Goal: Transaction & Acquisition: Book appointment/travel/reservation

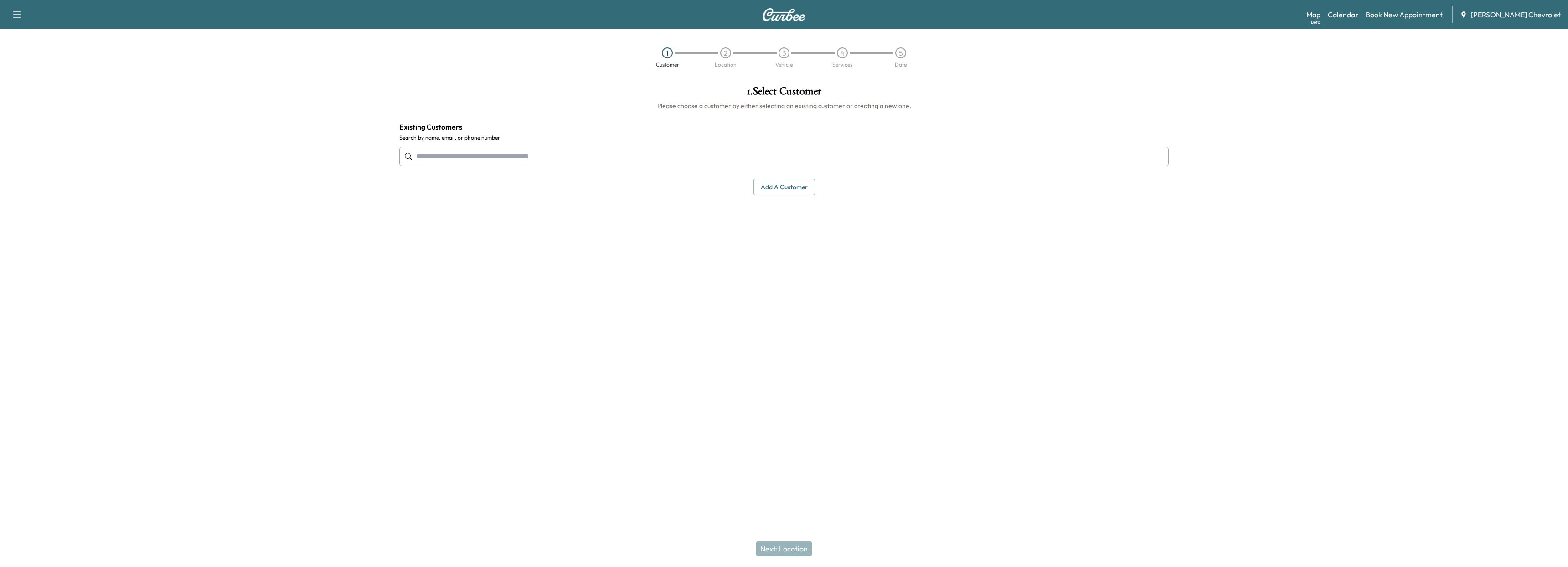
click at [1407, 13] on link "Book New Appointment" at bounding box center [1404, 15] width 77 height 11
click at [458, 158] on input "text" at bounding box center [784, 156] width 769 height 19
click at [486, 211] on div "[PHONE_NUMBER]" at bounding box center [474, 211] width 119 height 11
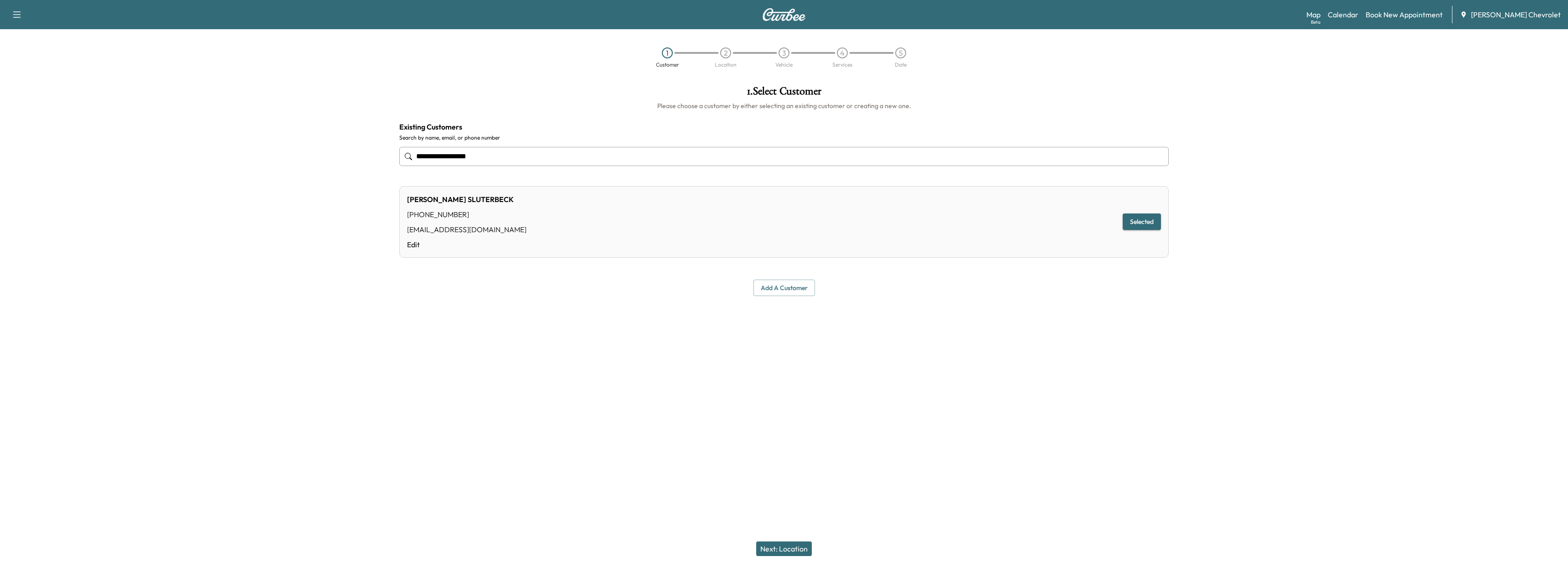
type input "**********"
click at [1132, 217] on button "Selected" at bounding box center [1141, 222] width 38 height 17
click at [779, 545] on button "Next: Location" at bounding box center [783, 549] width 55 height 15
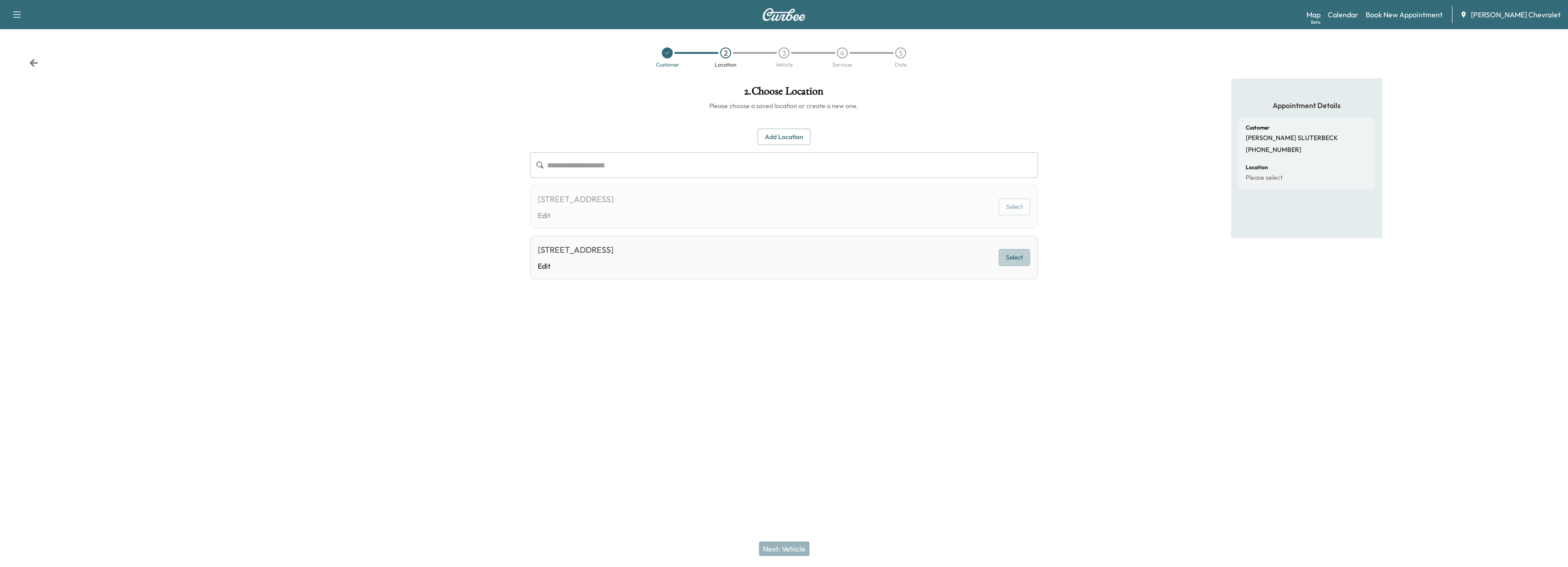
click at [1018, 251] on button "Select" at bounding box center [1015, 258] width 32 height 17
click at [769, 544] on button "Next: Vehicle" at bounding box center [784, 549] width 51 height 15
click at [1013, 210] on button "Select" at bounding box center [1015, 209] width 32 height 17
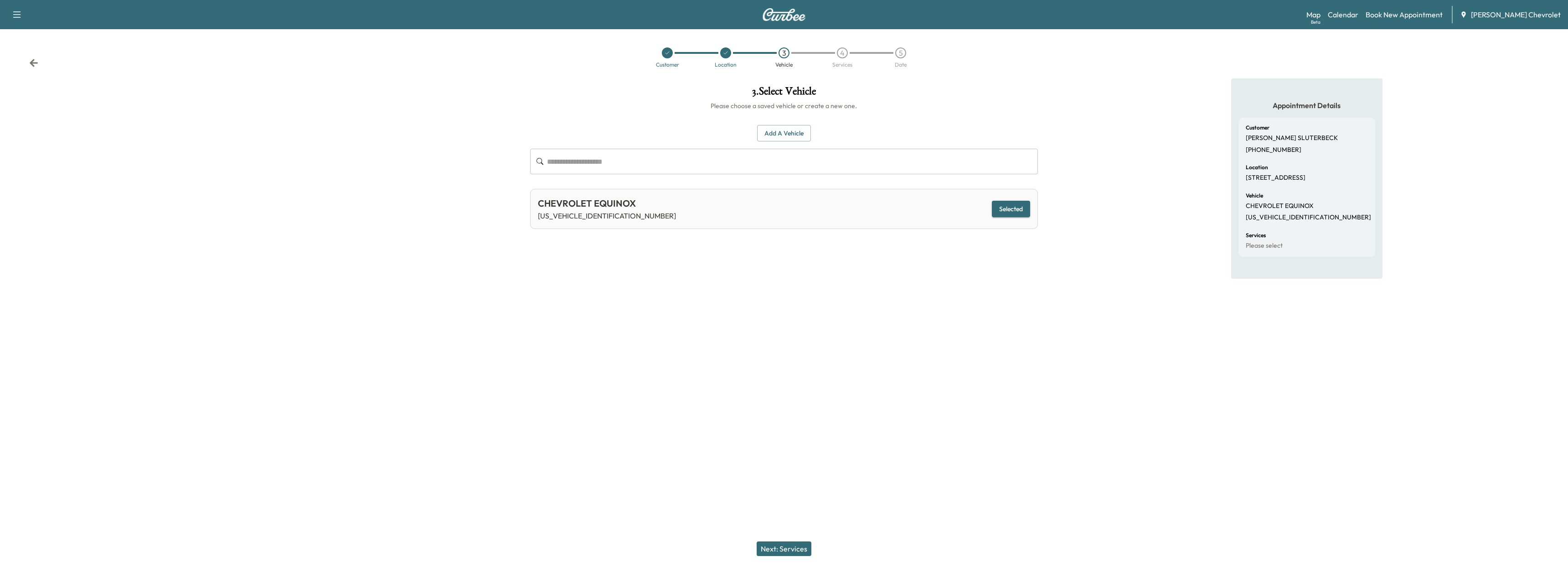
click at [783, 543] on button "Next: Services" at bounding box center [784, 549] width 55 height 15
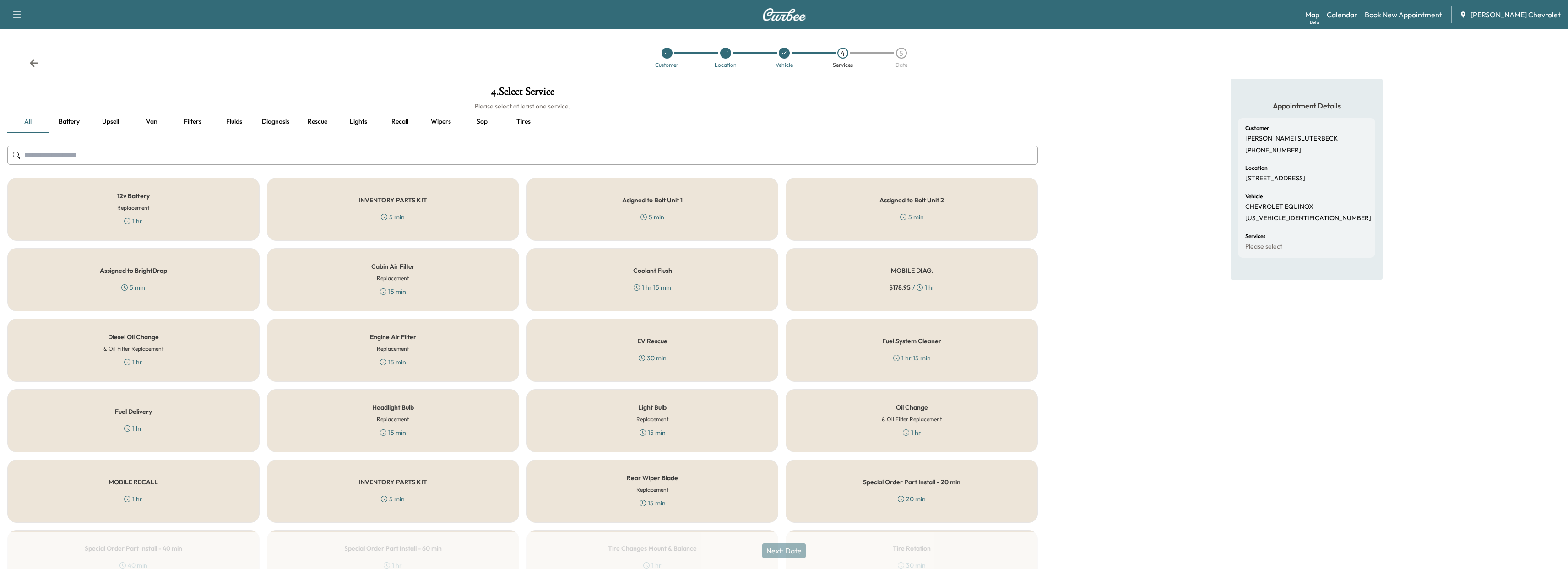
click at [273, 122] on button "Diagnosis" at bounding box center [275, 122] width 42 height 22
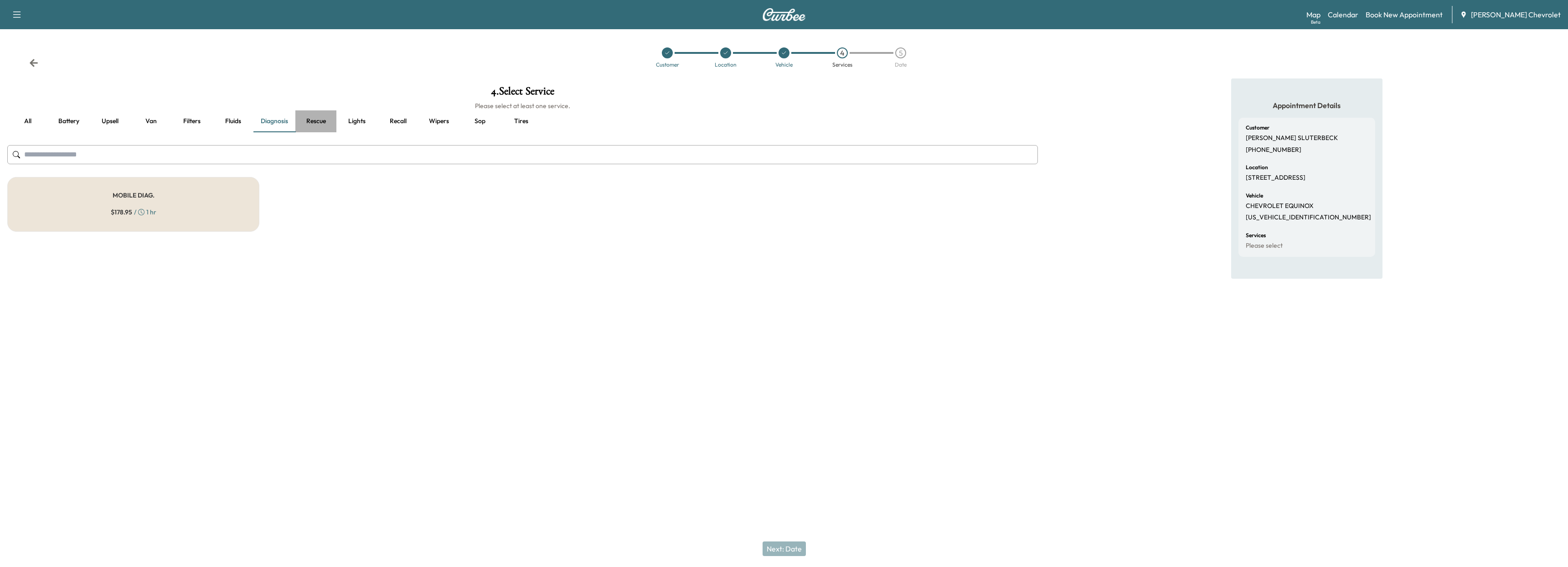
click at [327, 121] on button "Rescue" at bounding box center [315, 121] width 41 height 22
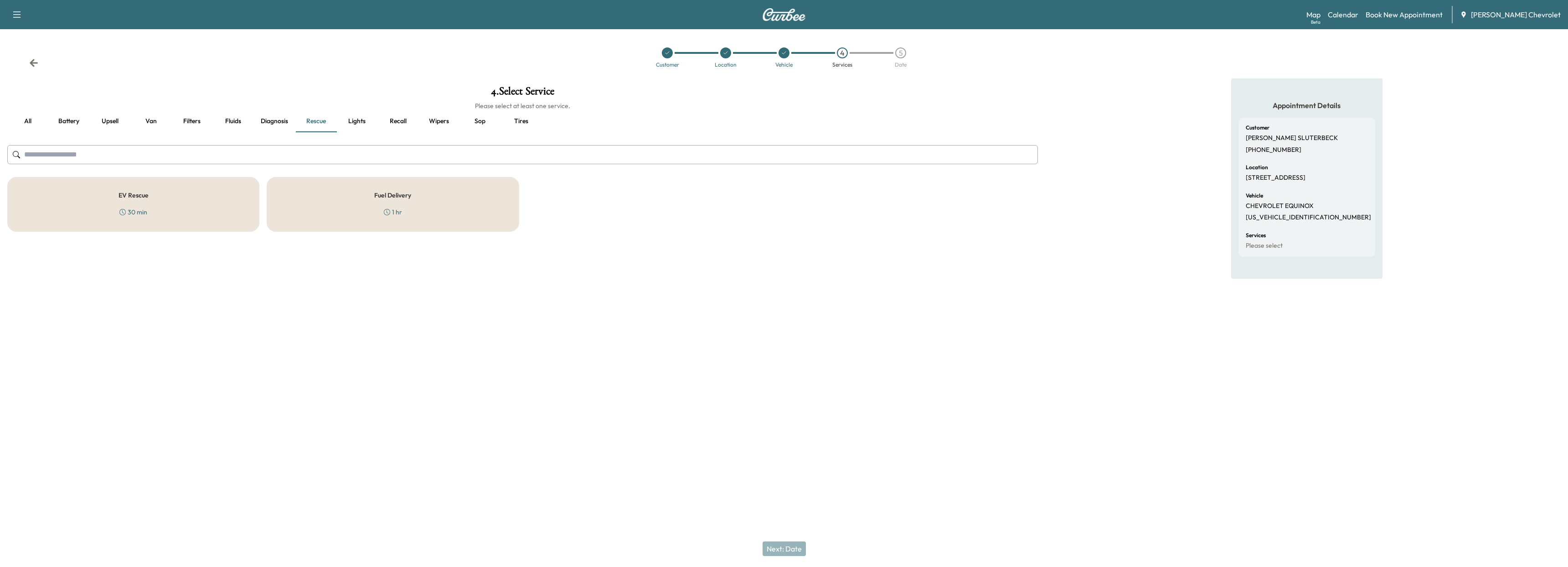
click at [354, 121] on button "Lights" at bounding box center [357, 121] width 41 height 22
click at [397, 122] on button "Recall" at bounding box center [397, 121] width 41 height 22
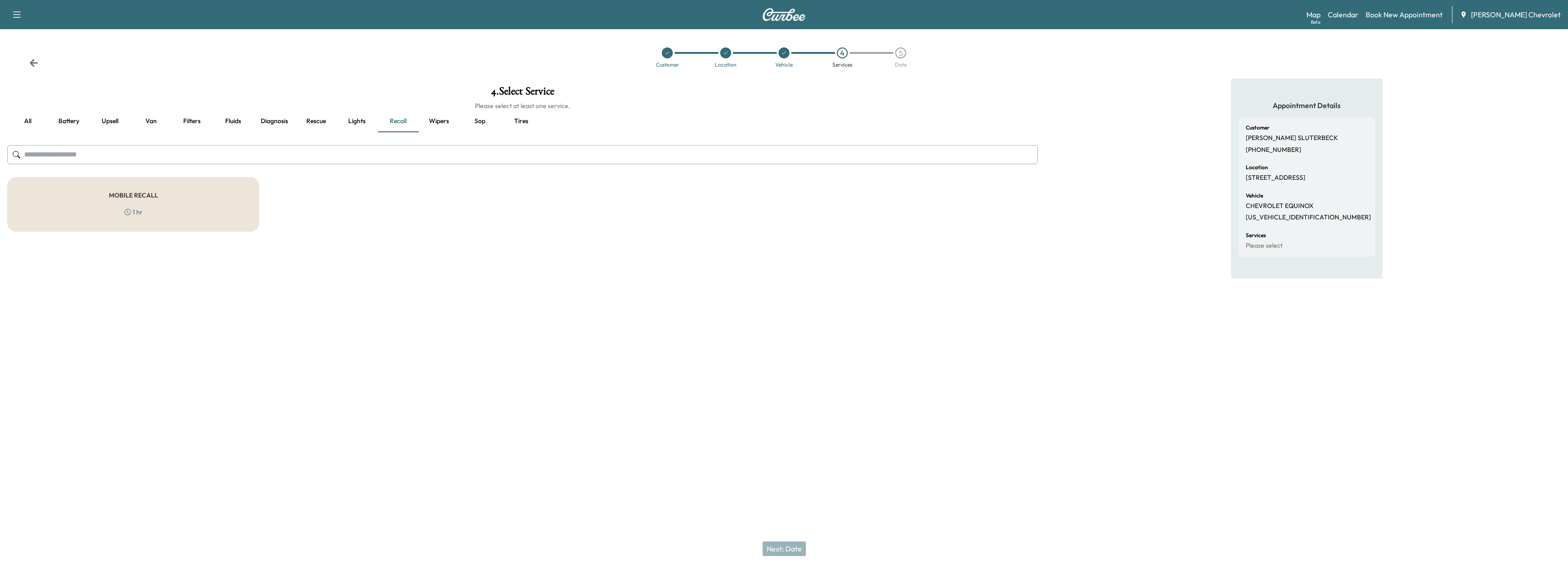
click at [447, 124] on button "Wipers" at bounding box center [438, 121] width 41 height 22
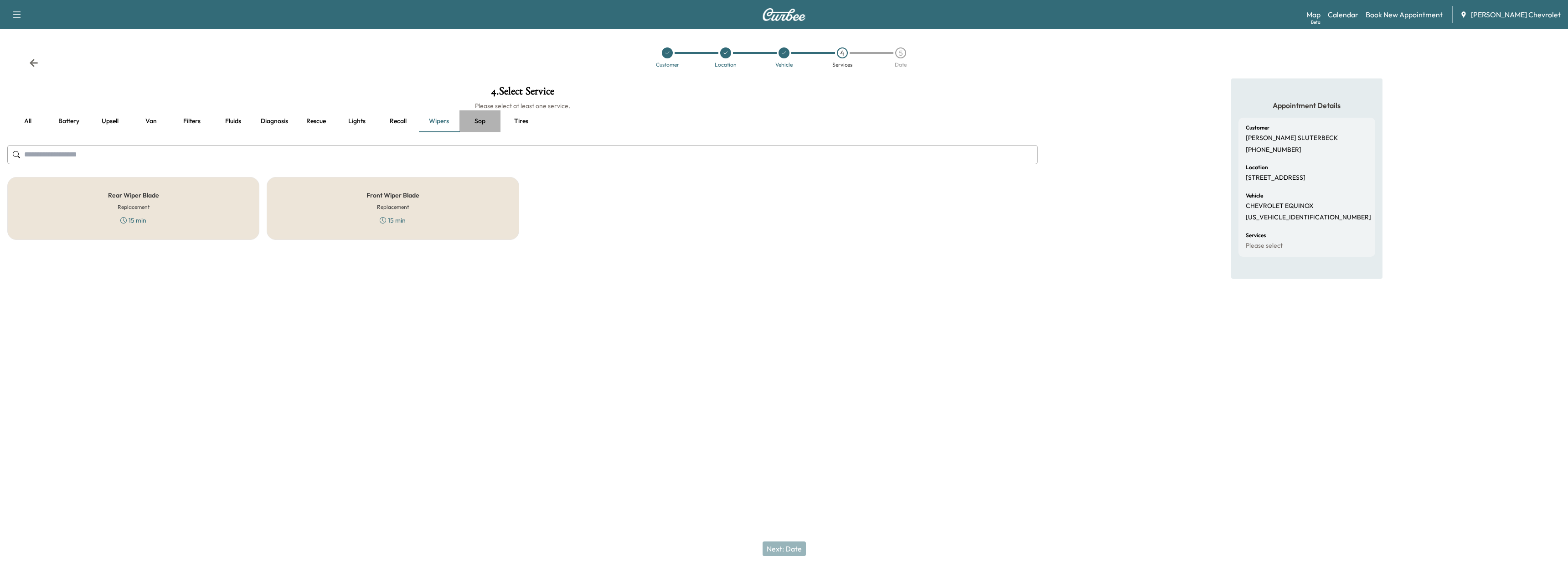
click at [475, 125] on button "Sop" at bounding box center [480, 121] width 41 height 22
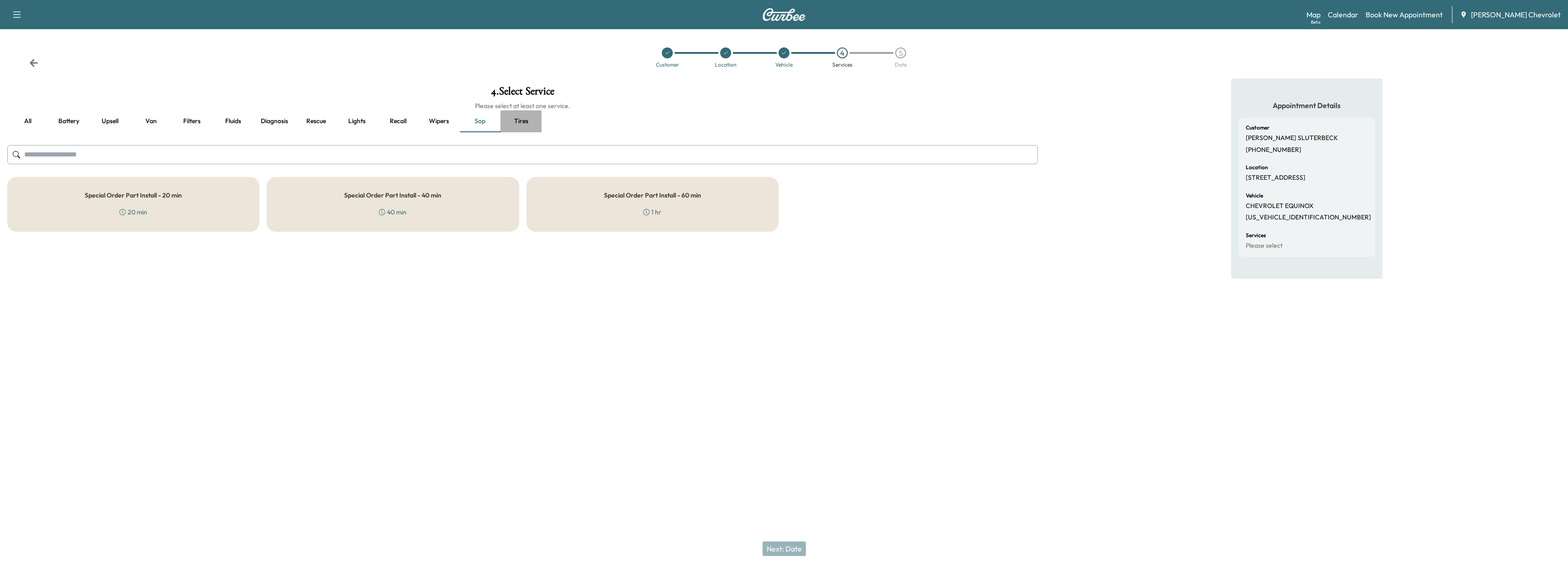
click at [522, 119] on button "Tires" at bounding box center [520, 121] width 41 height 22
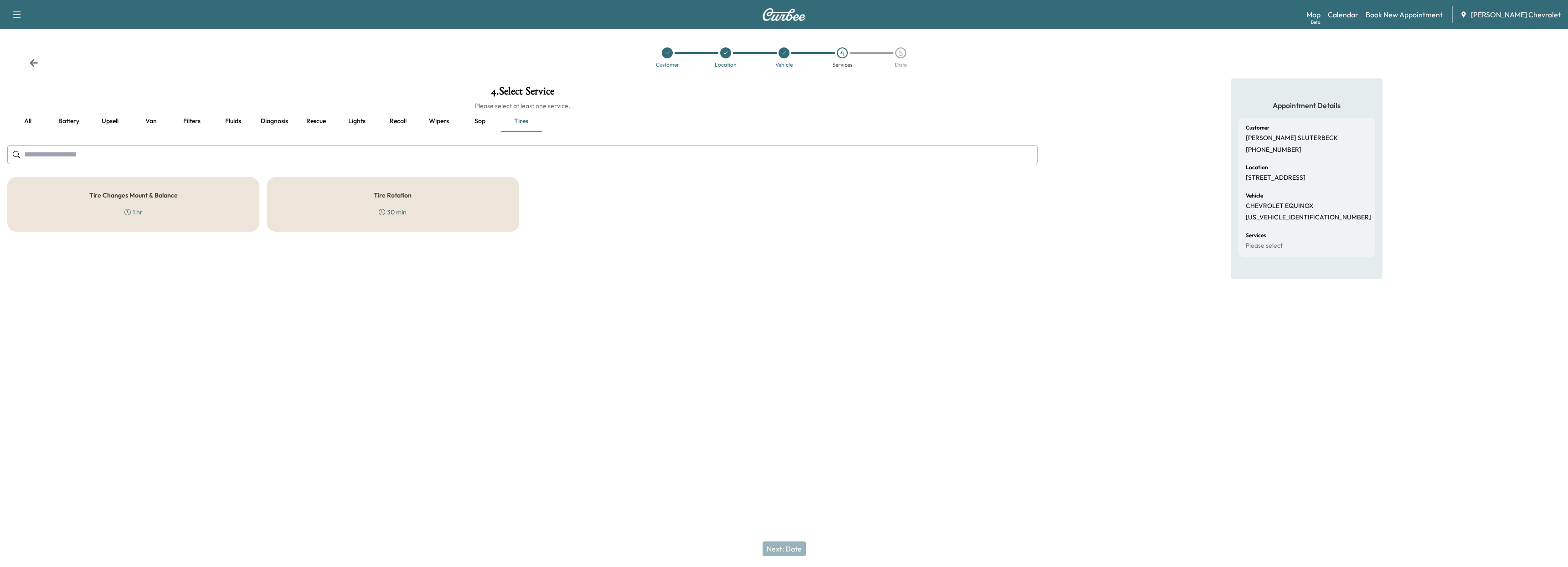
click at [63, 121] on button "Battery" at bounding box center [68, 121] width 41 height 22
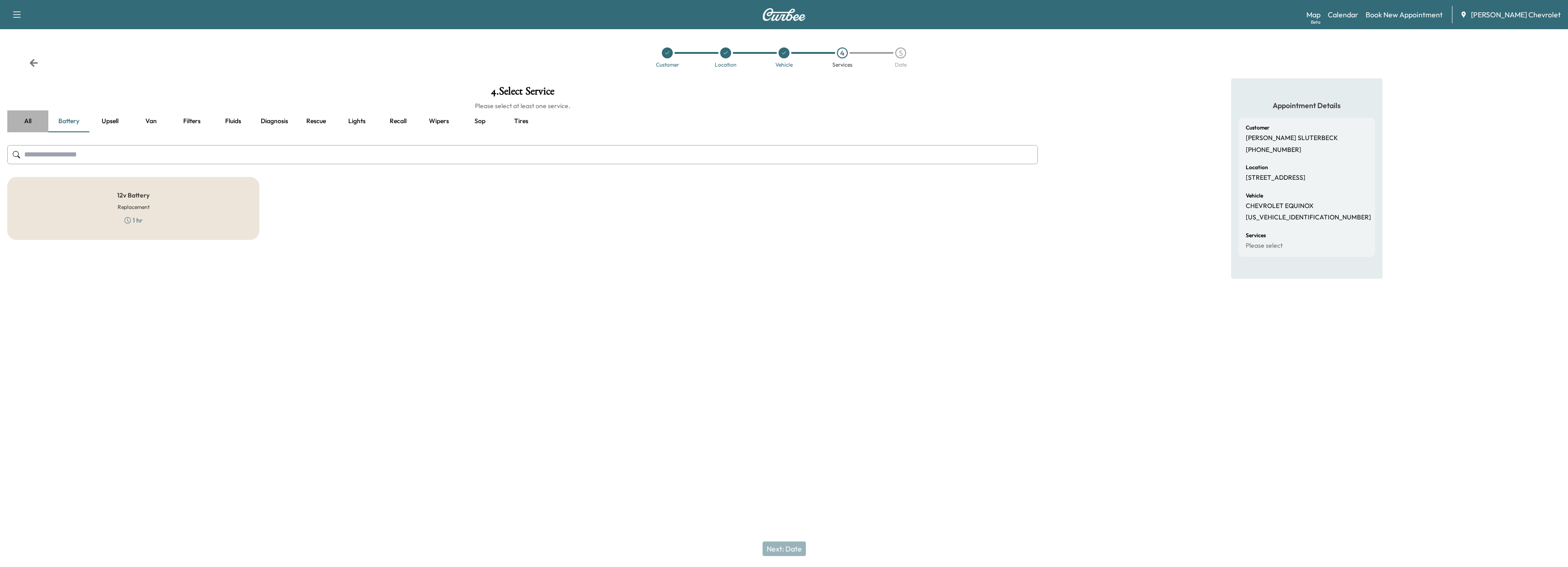
click at [16, 124] on button "all" at bounding box center [27, 121] width 41 height 22
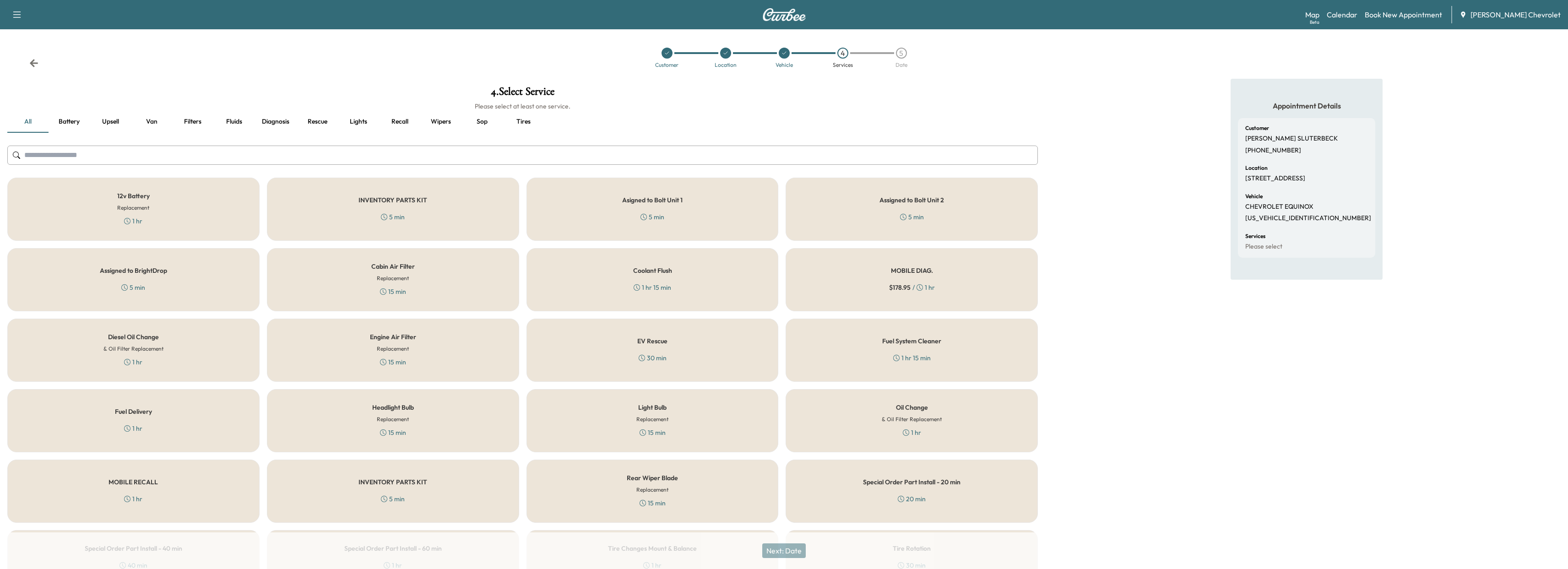
click at [701, 211] on div "Asigned to Bolt Unit 1 5 min" at bounding box center [652, 209] width 252 height 63
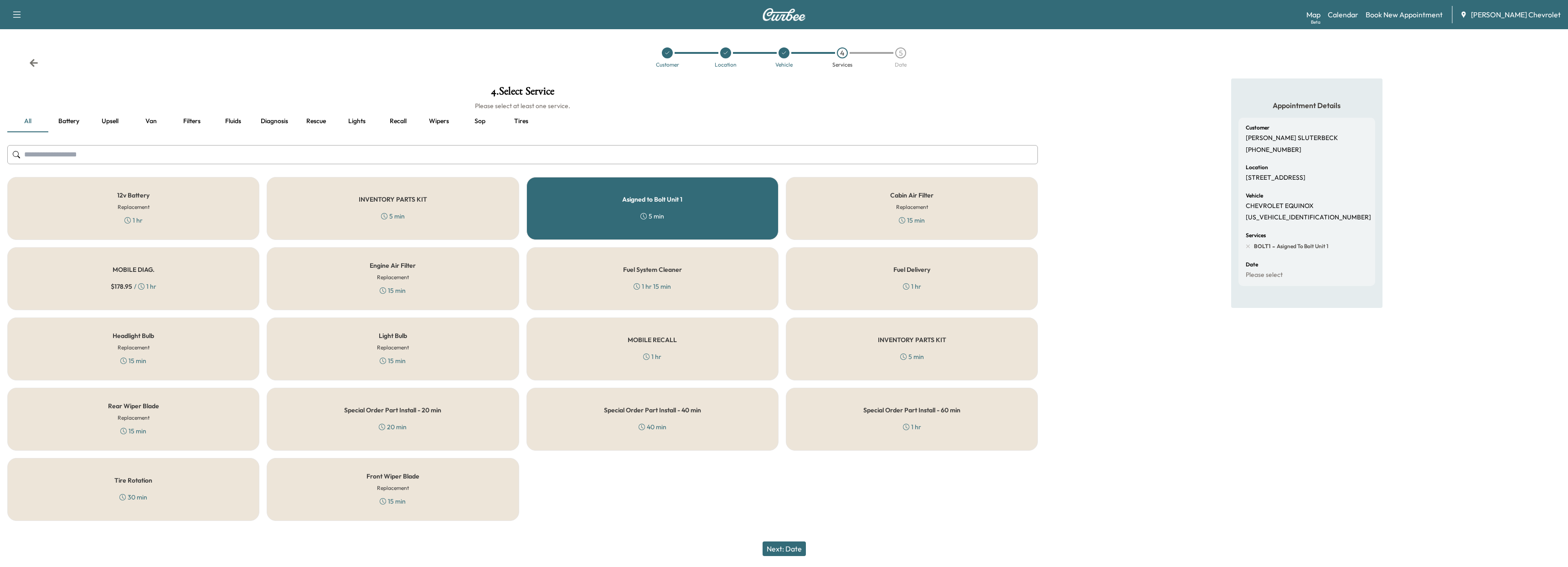
click at [144, 474] on div "Tire Rotation 30 min" at bounding box center [133, 489] width 252 height 63
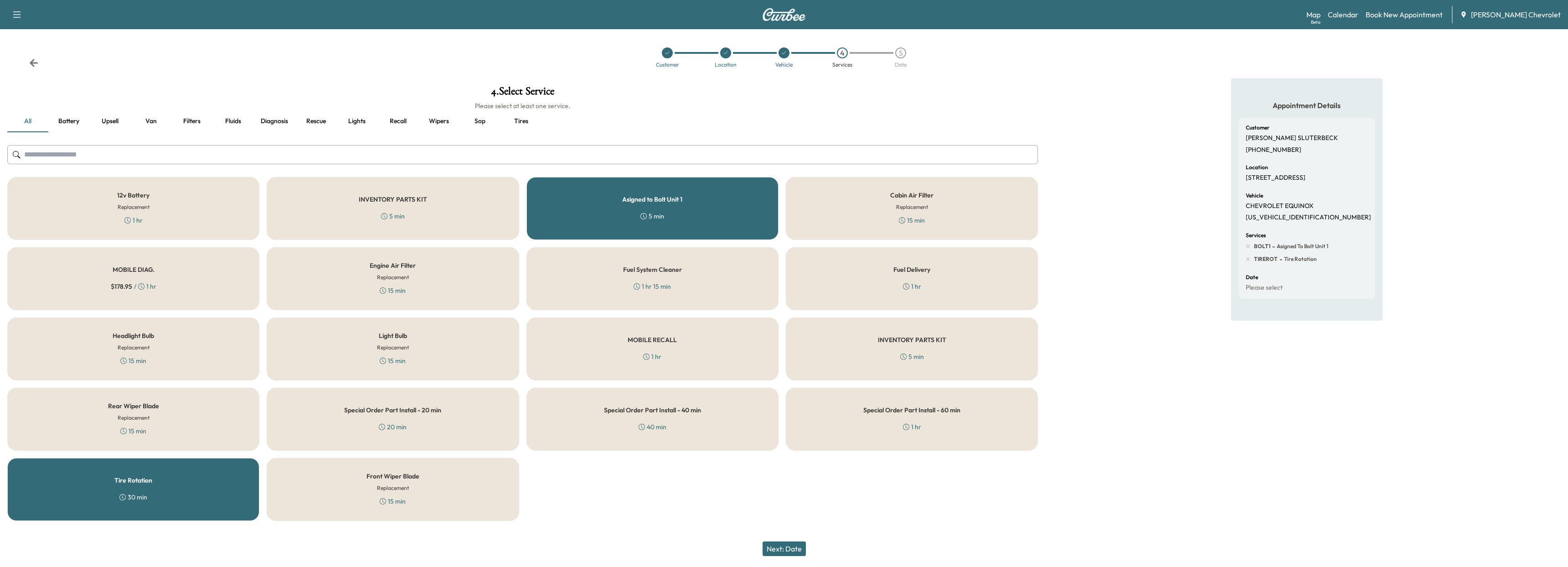
click at [144, 474] on div "Tire Rotation 30 min" at bounding box center [133, 489] width 252 height 63
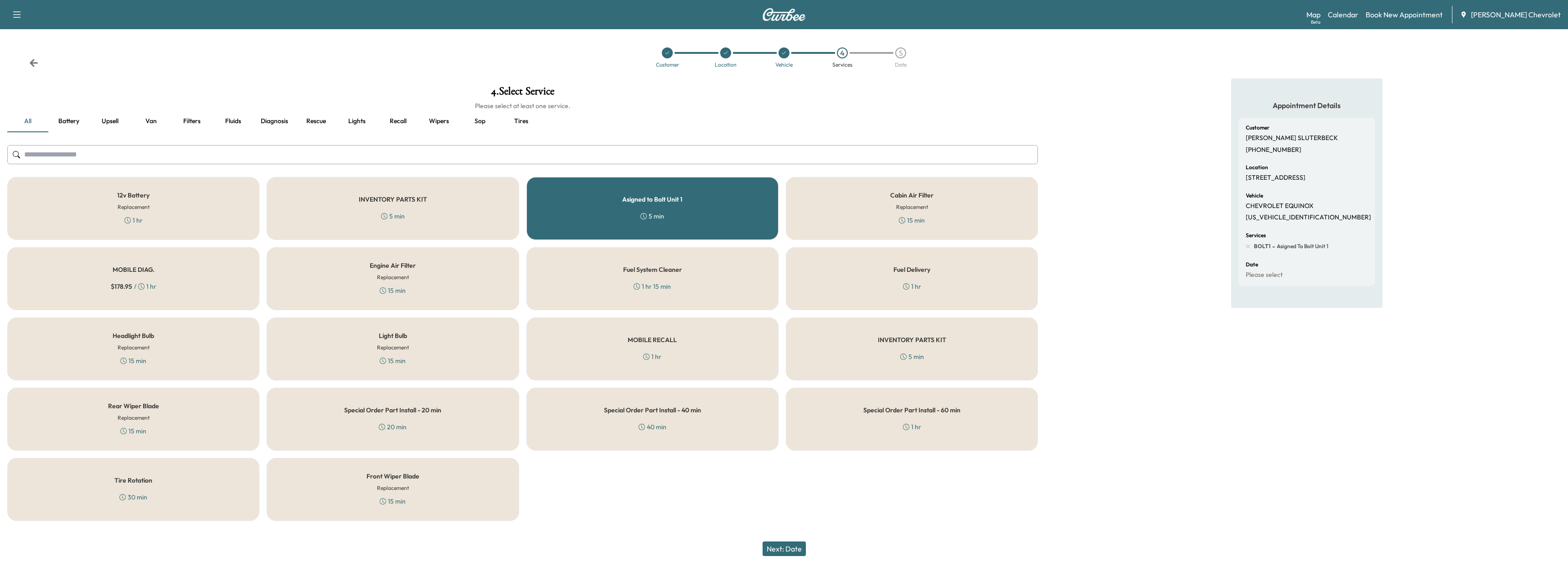
click at [157, 191] on div "12v Battery Replacement 1 hr" at bounding box center [133, 208] width 252 height 63
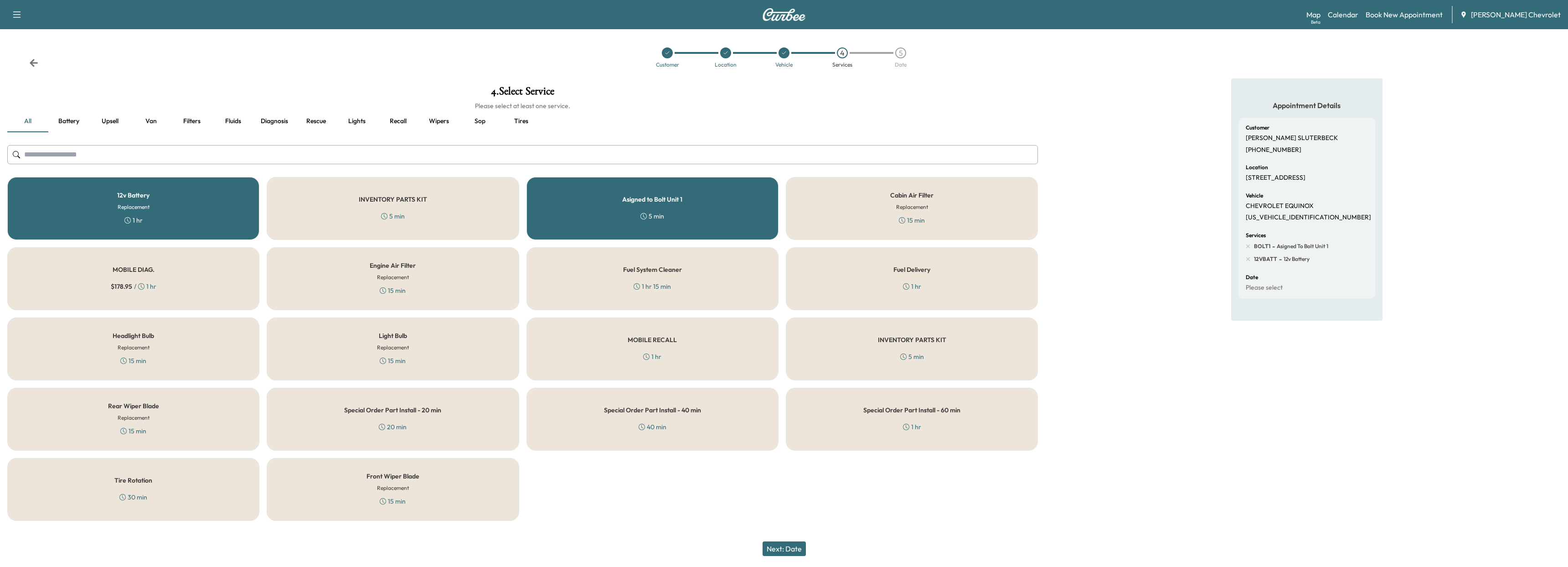
click at [186, 195] on div "12v Battery Replacement 1 hr" at bounding box center [133, 208] width 252 height 63
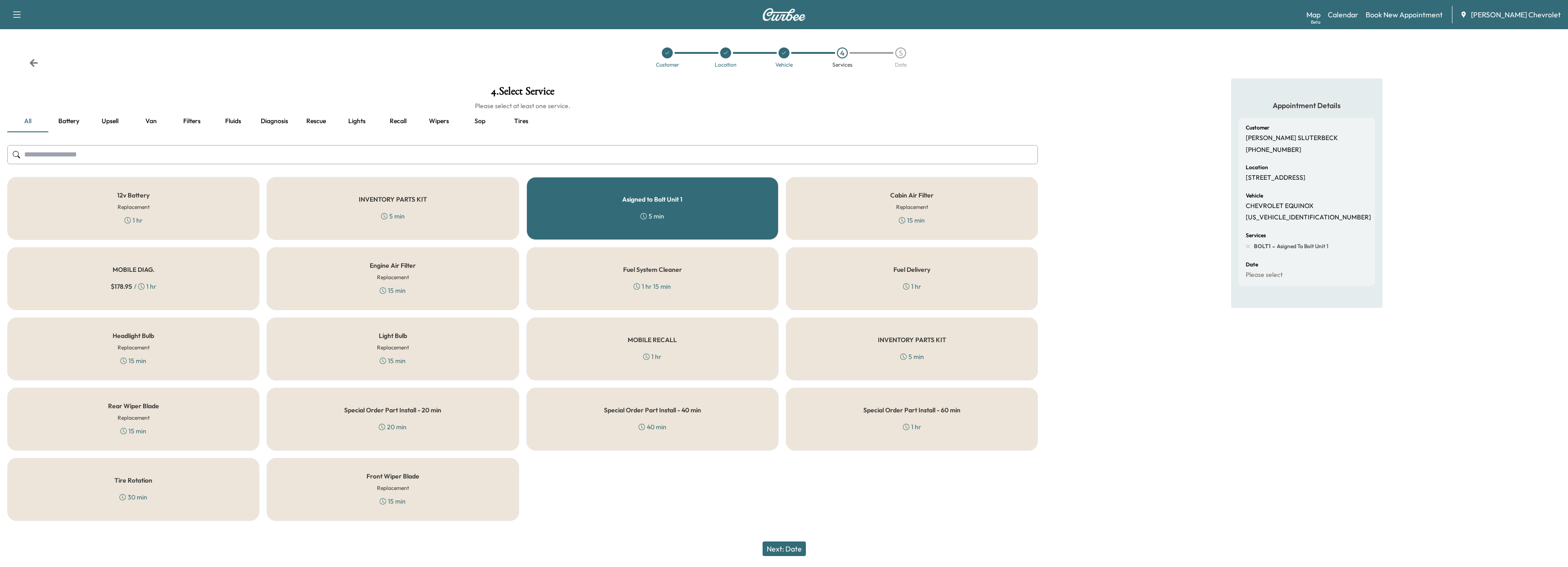
click at [164, 270] on div "MOBILE DIAG. $ 178.95 / 1 hr" at bounding box center [133, 278] width 252 height 63
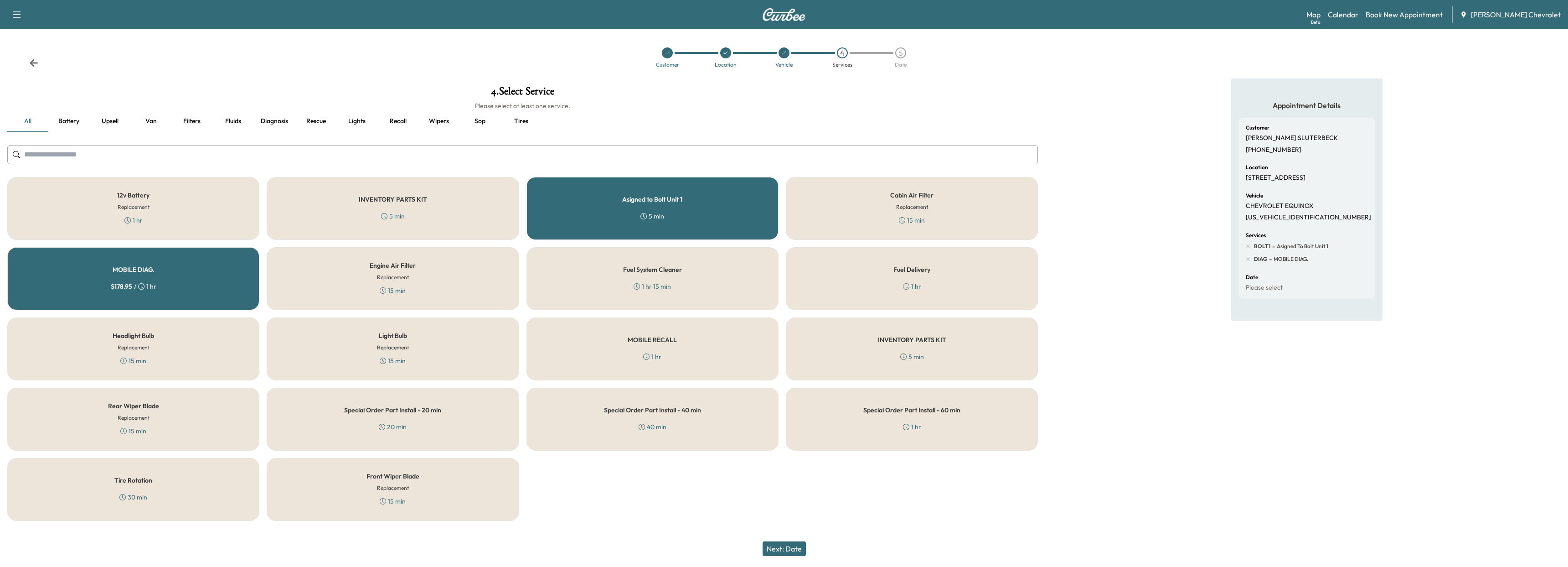
click at [758, 540] on div "Next: Date" at bounding box center [784, 549] width 1568 height 37
click at [782, 551] on button "Next: Date" at bounding box center [784, 549] width 43 height 15
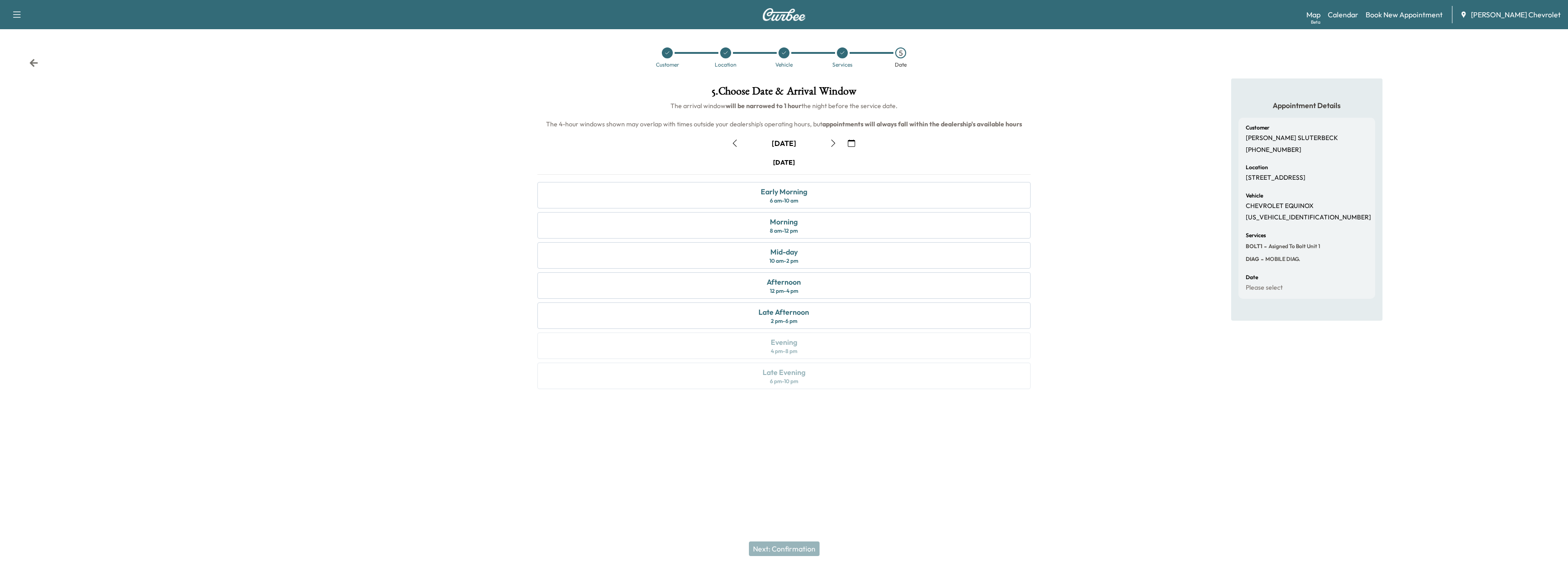
click at [744, 146] on div "[DATE]" at bounding box center [783, 143] width 114 height 15
click at [734, 146] on icon "button" at bounding box center [735, 143] width 7 height 7
click at [804, 233] on div "Morning 8 am - 12 pm" at bounding box center [784, 225] width 494 height 26
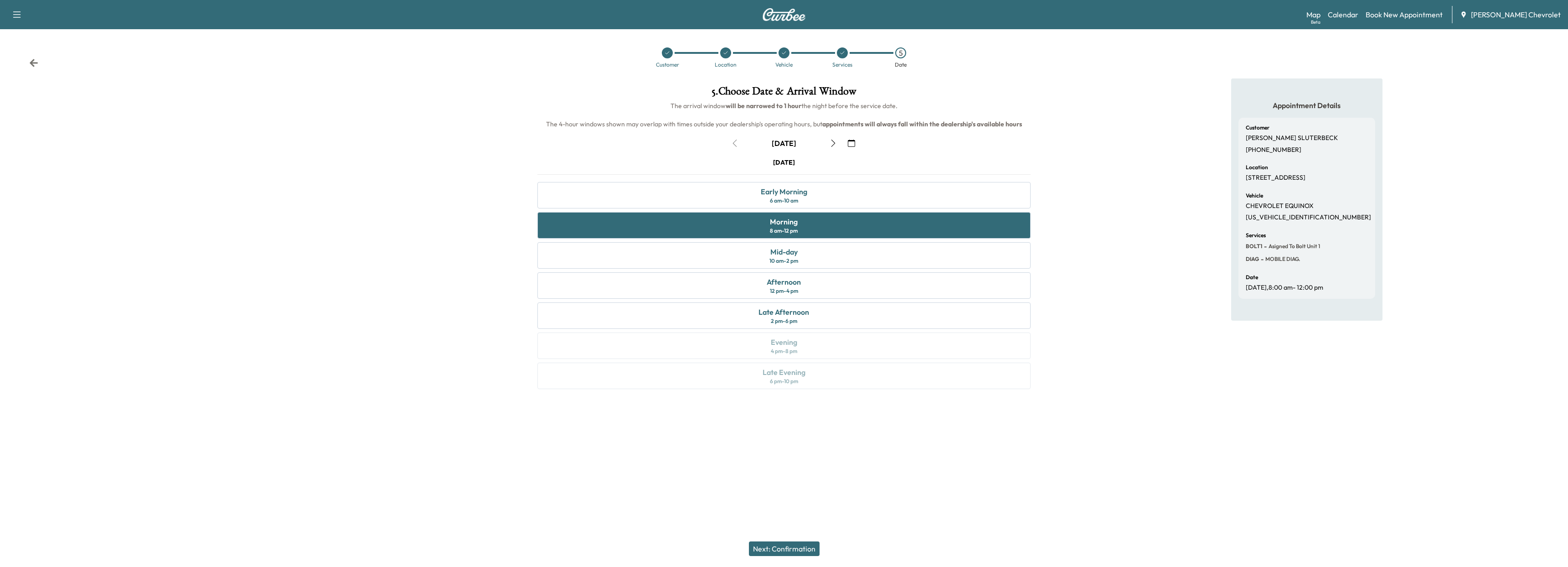
click at [777, 549] on button "Next: Confirmation" at bounding box center [784, 549] width 71 height 15
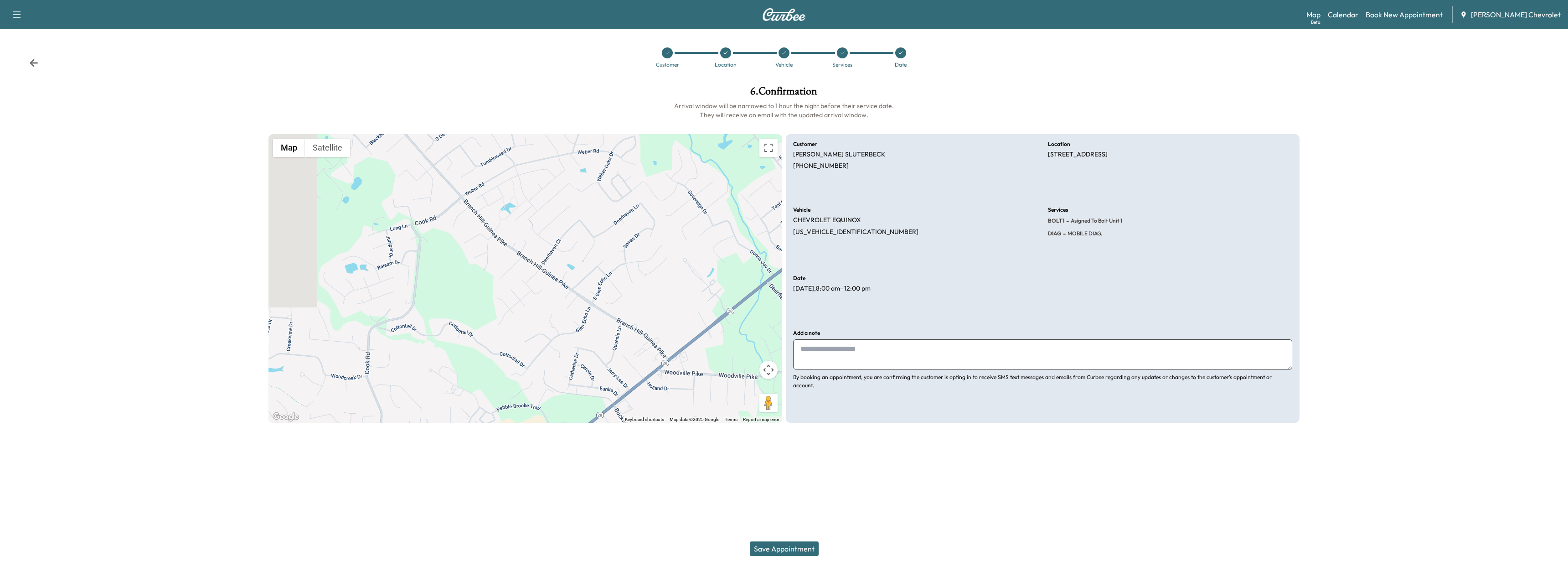
click at [863, 370] on textarea at bounding box center [1043, 354] width 499 height 30
type textarea "**********"
click at [782, 548] on button "Save Appointment" at bounding box center [784, 549] width 69 height 15
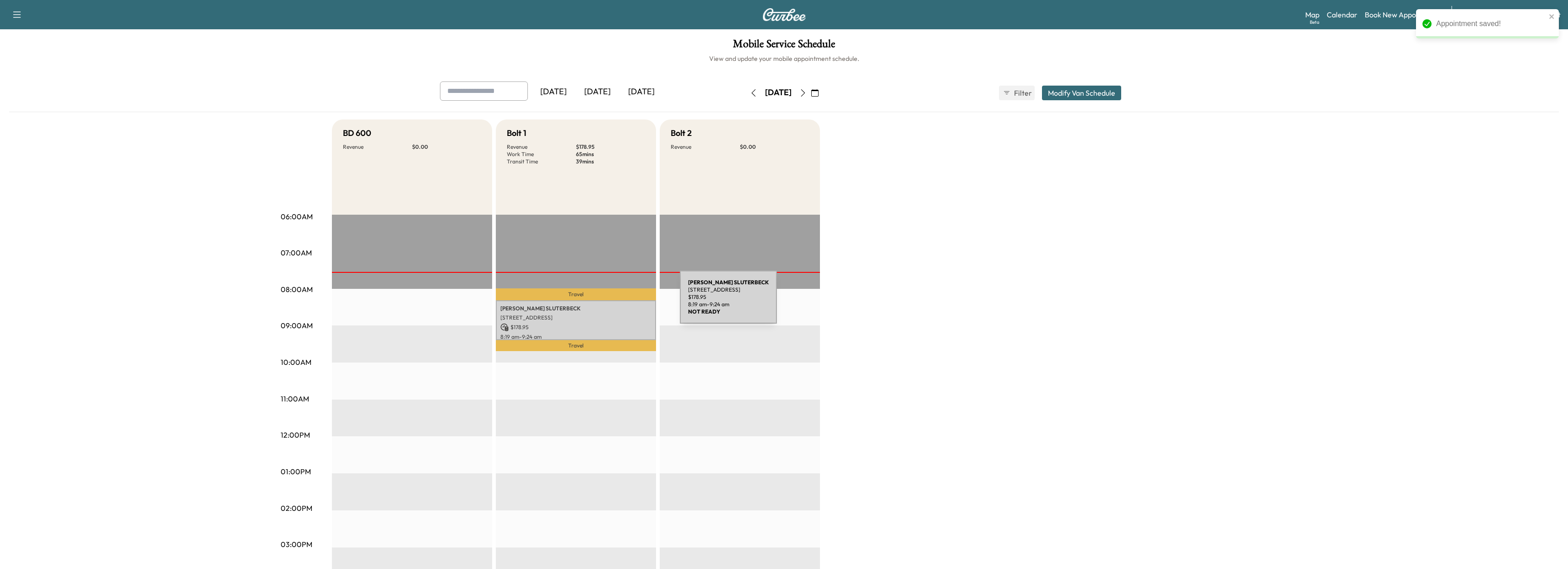
click at [611, 303] on div "[PERSON_NAME] [STREET_ADDRESS] $ 178.95 8:19 am - 9:24 am" at bounding box center [576, 320] width 160 height 40
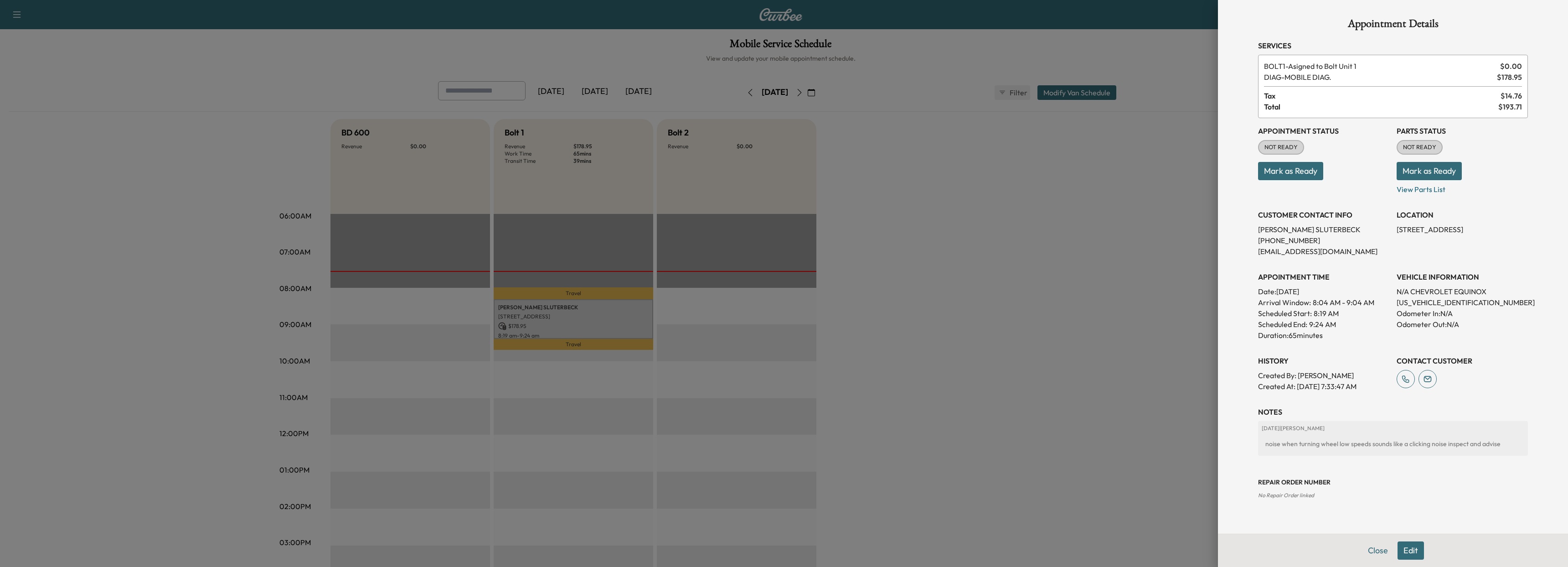
click at [609, 301] on div at bounding box center [784, 283] width 1568 height 567
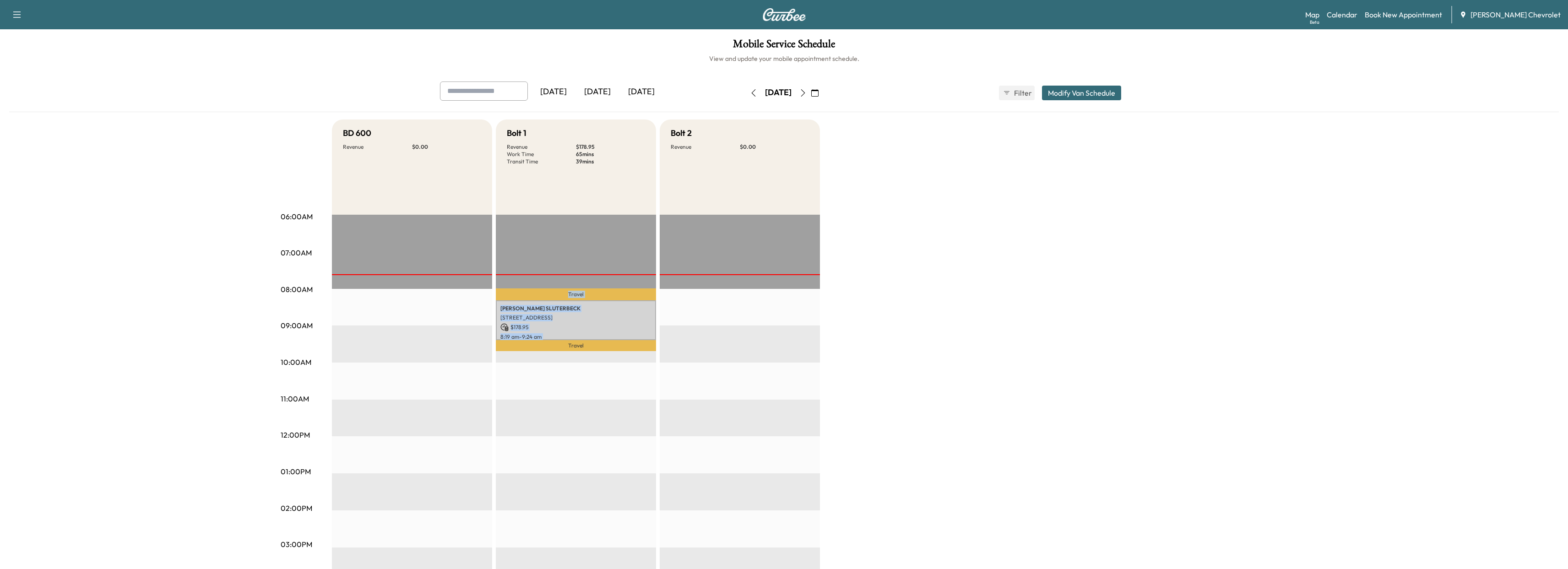
drag, startPoint x: 540, startPoint y: 296, endPoint x: 542, endPoint y: 374, distance: 78.0
click at [539, 392] on div "Travel [PERSON_NAME] [STREET_ADDRESS] $ 178.95 8:19 am - 9:24 am Travel EST Sta…" at bounding box center [576, 510] width 160 height 591
